Goal: Information Seeking & Learning: Learn about a topic

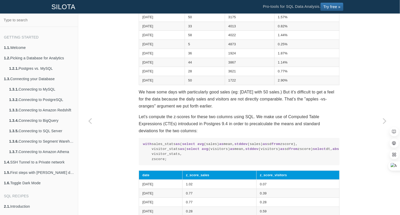
scroll to position [198, 0]
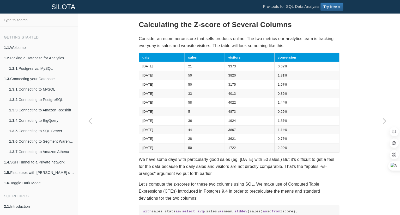
click at [234, 83] on td "3175" at bounding box center [250, 84] width 50 height 9
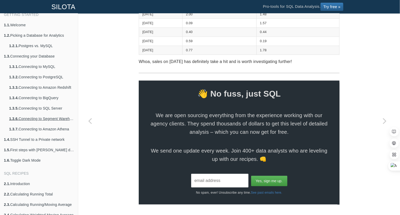
scroll to position [23, 0]
click at [47, 98] on link "1.3.4. Connecting to BigQuery" at bounding box center [41, 98] width 73 height 10
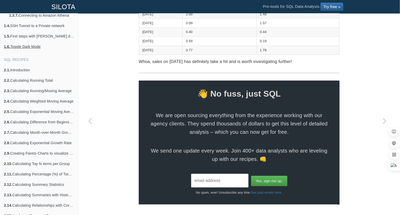
scroll to position [152, 0]
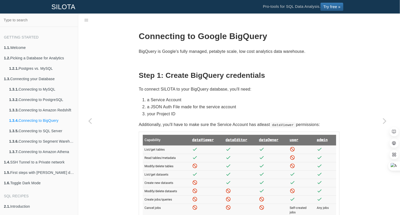
scroll to position [156, 0]
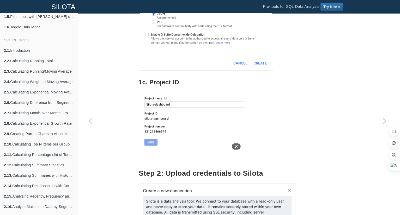
click at [144, 138] on img at bounding box center [192, 122] width 106 height 62
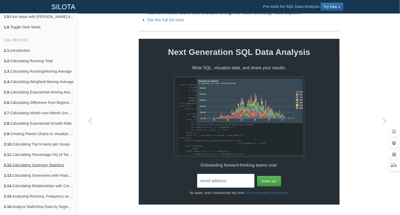
scroll to position [223, 0]
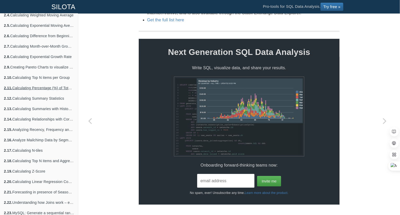
click at [54, 88] on link "2.11. Calculating Percentage (%) of Total Sum" at bounding box center [39, 88] width 78 height 10
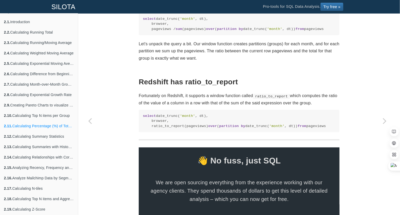
scroll to position [181, 0]
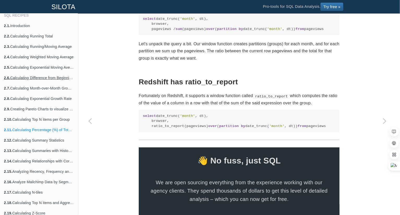
click at [37, 77] on link "2.6. Calculating Difference from Beginning Row" at bounding box center [39, 78] width 78 height 10
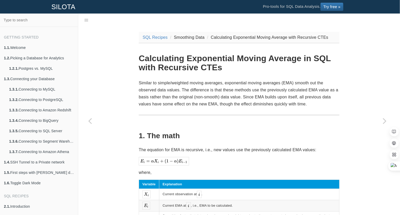
scroll to position [181, 0]
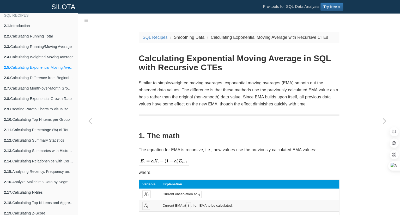
drag, startPoint x: 216, startPoint y: 103, endPoint x: 182, endPoint y: 137, distance: 48.3
click at [182, 137] on h2 "1. The math" at bounding box center [239, 136] width 201 height 8
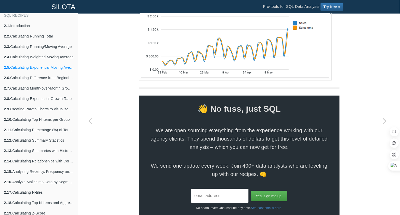
scroll to position [236, 0]
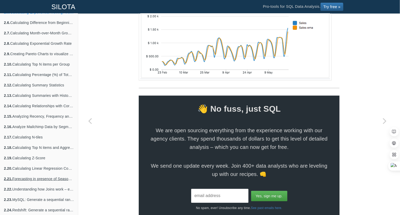
click at [43, 178] on link "2.21. Forecasting in presence of Seasonal effects using the Ratio to Moving Ave…" at bounding box center [39, 179] width 78 height 10
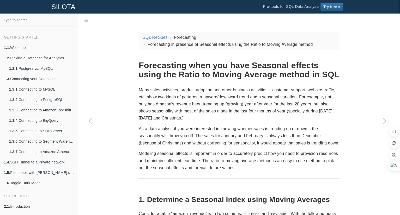
scroll to position [236, 0]
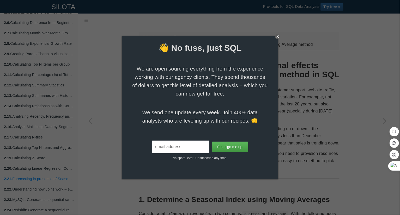
click at [277, 37] on div "X" at bounding box center [277, 36] width 5 height 5
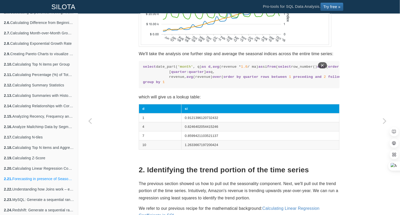
scroll to position [544, 0]
